Goal: Information Seeking & Learning: Compare options

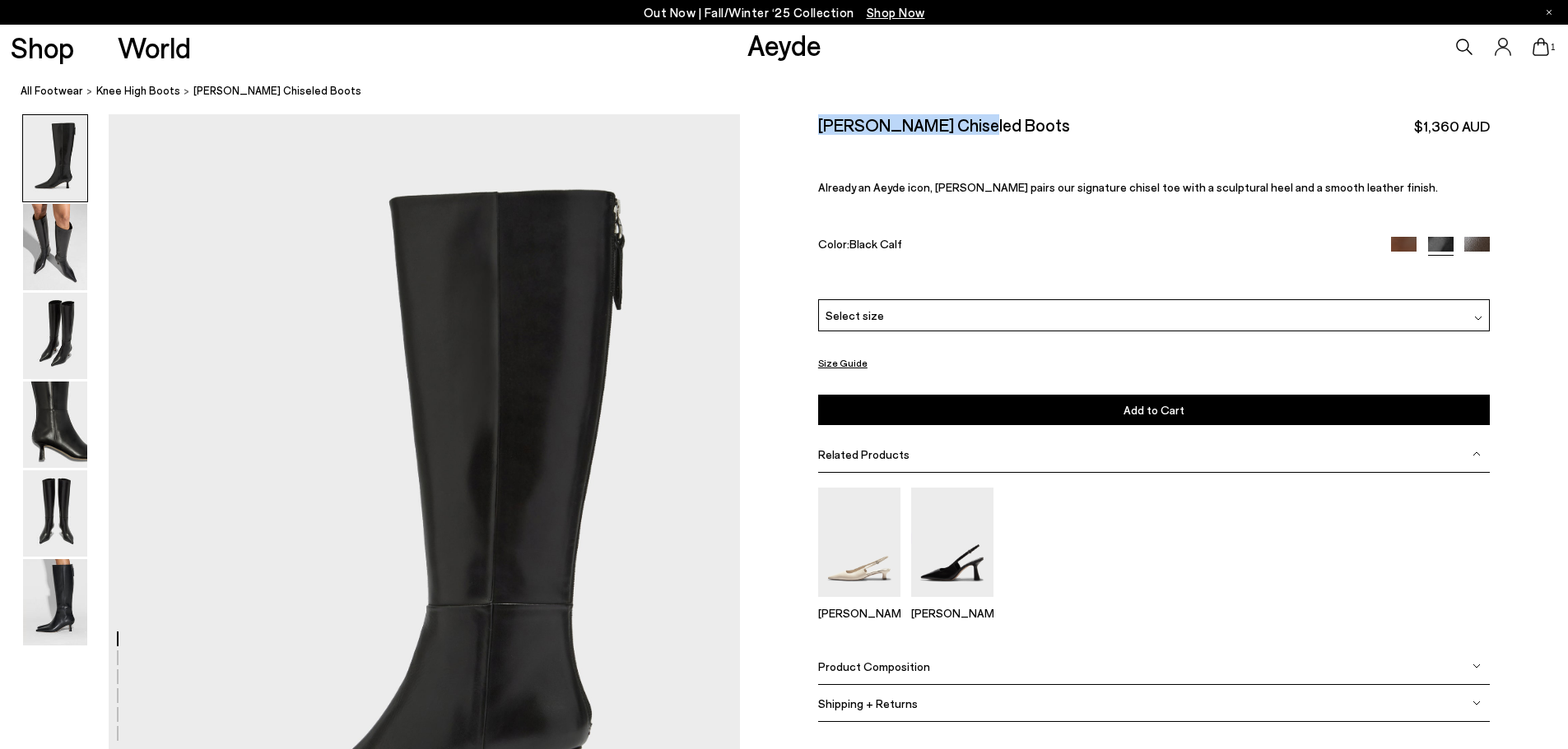
drag, startPoint x: 917, startPoint y: 131, endPoint x: 1051, endPoint y: 137, distance: 134.1
click at [1051, 137] on div "Size Guide Shoes Belt Our shoes come in European sizing. The easiest way to mea…" at bounding box center [1153, 428] width 828 height 630
copy h2 "Rhea Chiseled Boots"
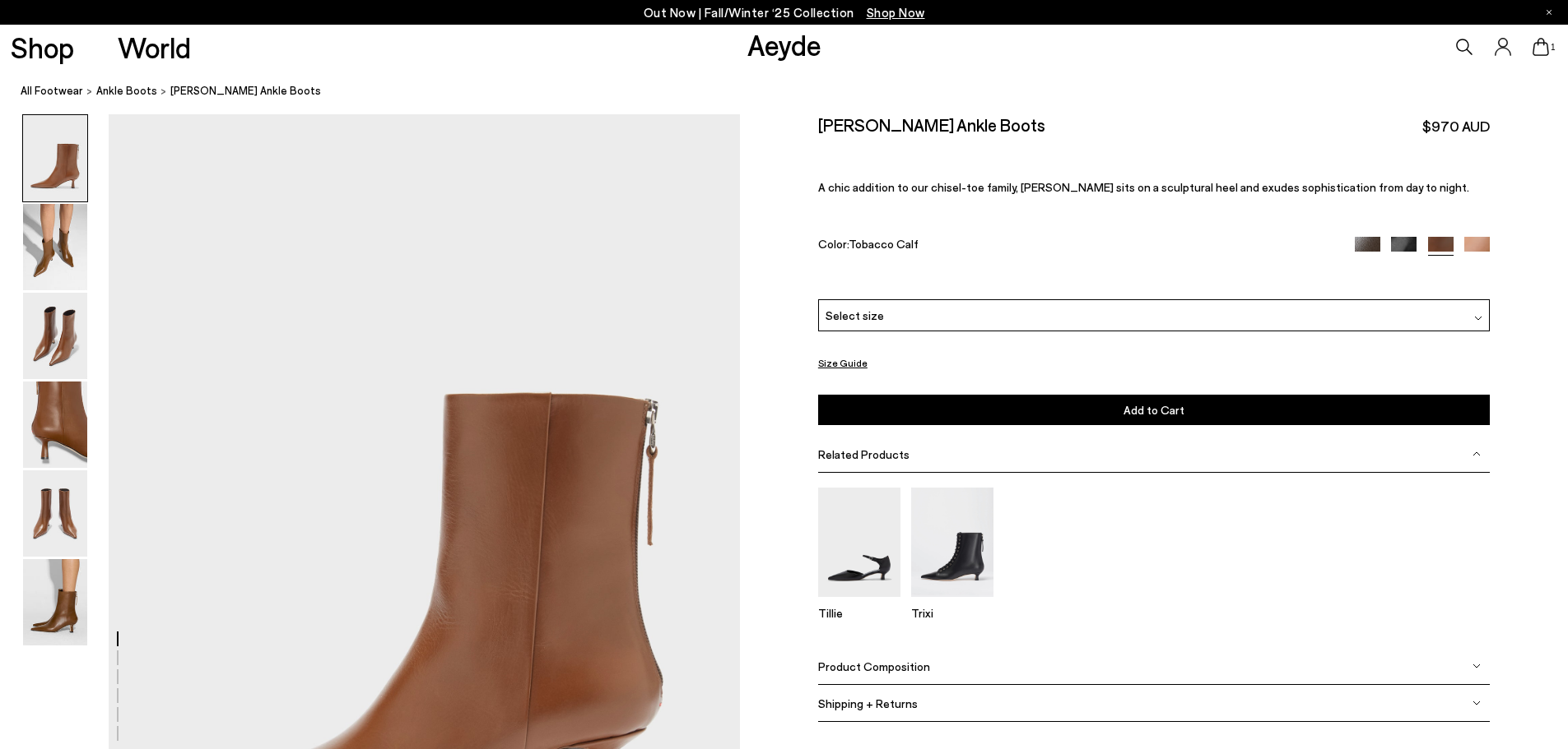
drag, startPoint x: 816, startPoint y: 113, endPoint x: 1014, endPoint y: 112, distance: 198.0
click at [1014, 112] on nav "All Footwear ankle boots [PERSON_NAME] Ankle Boots" at bounding box center [794, 92] width 1547 height 45
click at [1011, 170] on div "[PERSON_NAME] Ankle Boots $970 AUD A chic addition to our chisel-toe family, [P…" at bounding box center [1153, 207] width 671 height 185
drag, startPoint x: 1055, startPoint y: 126, endPoint x: 796, endPoint y: 139, distance: 259.3
click at [796, 139] on div "Size Guide Shoes Belt Our shoes come in European sizing. The easiest way to mea…" at bounding box center [1153, 428] width 828 height 630
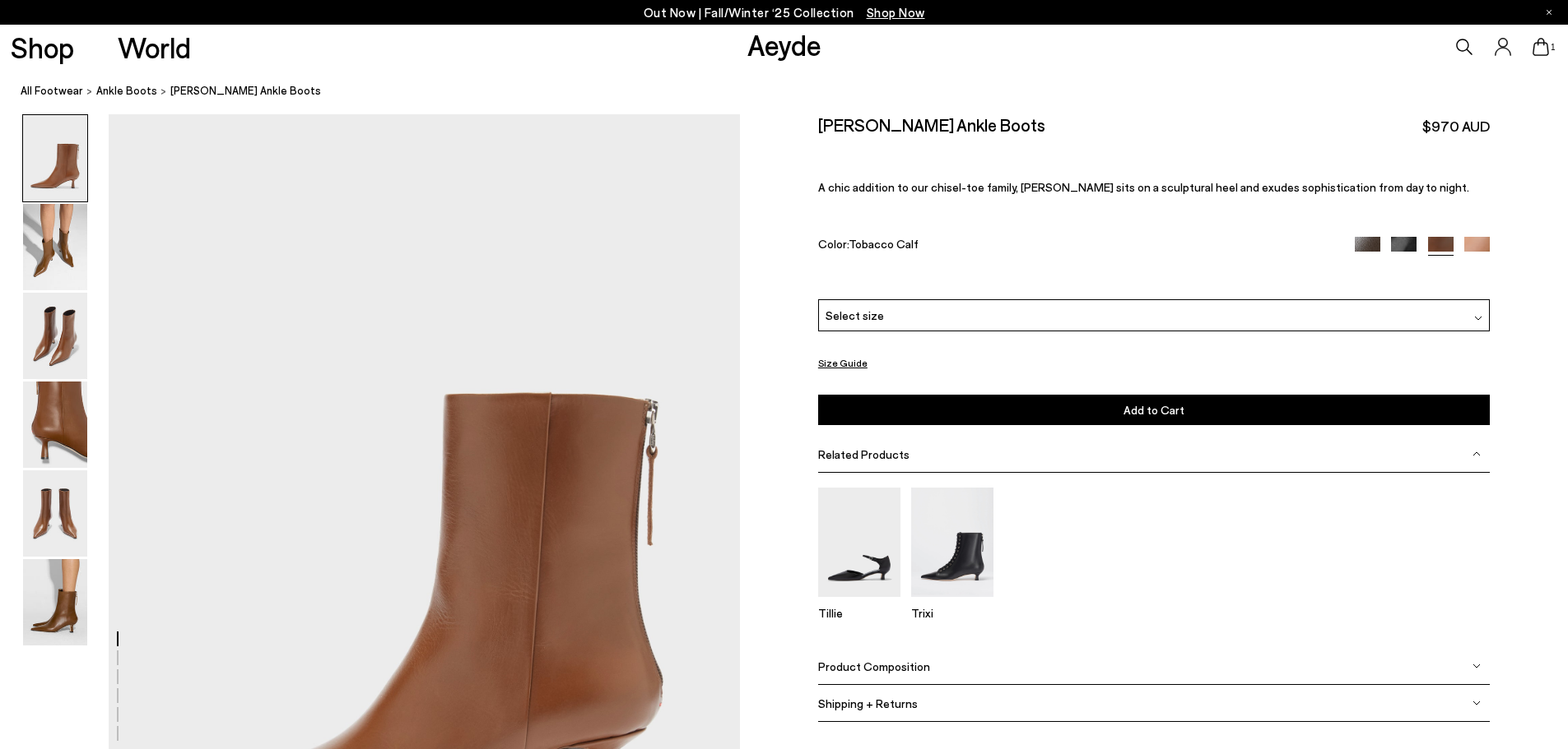
copy h2 "Rowan Chiseled Ankle Boots"
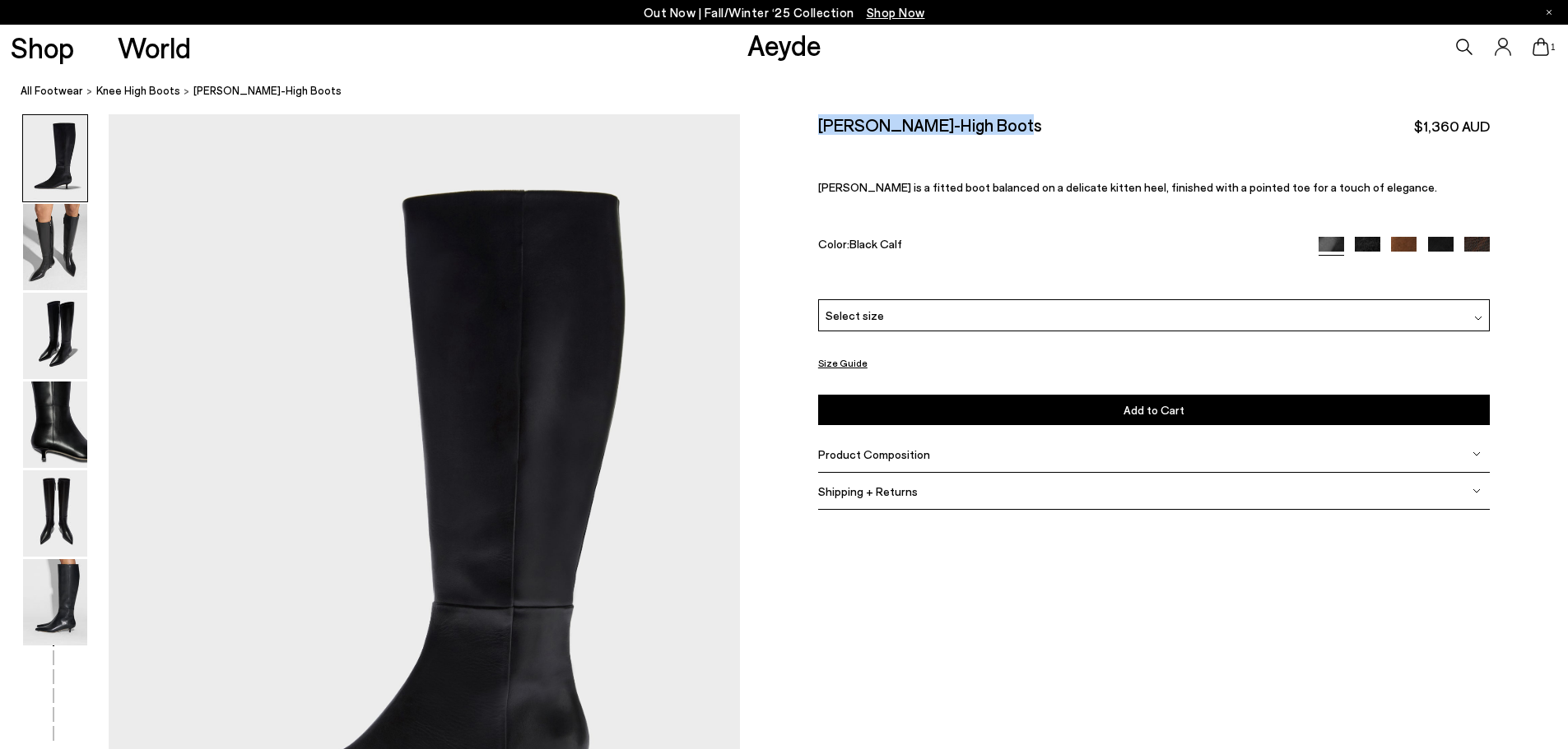
drag, startPoint x: 1026, startPoint y: 127, endPoint x: 804, endPoint y: 119, distance: 222.1
click at [804, 119] on div "Size Guide Shoes Belt Our shoes come in European sizing. The easiest way to mea…" at bounding box center [1153, 323] width 828 height 419
copy h2 "[PERSON_NAME]-High Boots"
